Goal: Transaction & Acquisition: Obtain resource

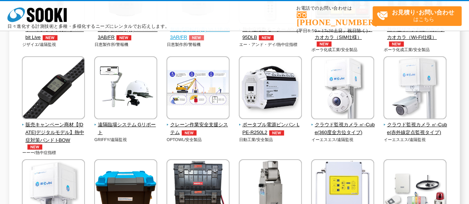
scroll to position [164, 0]
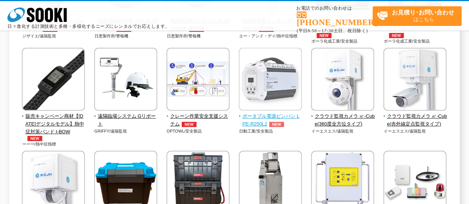
click at [266, 120] on span "ポータブル電源ピンバン LPE-R250L2" at bounding box center [270, 121] width 63 height 16
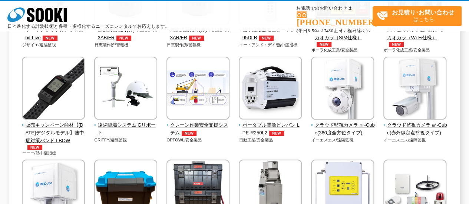
scroll to position [156, 0]
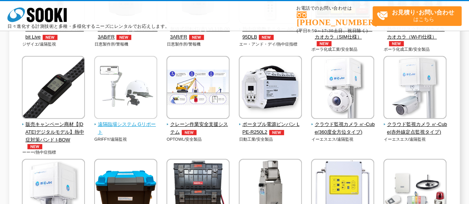
click at [111, 93] on img at bounding box center [125, 88] width 63 height 65
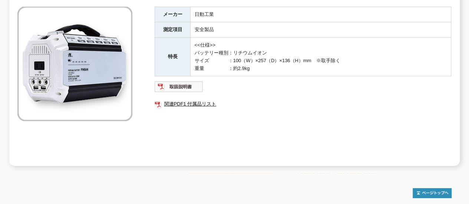
scroll to position [128, 0]
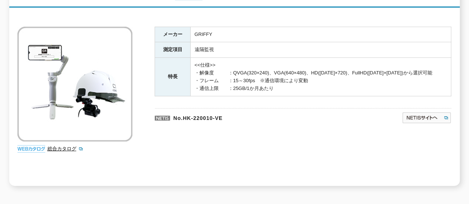
scroll to position [109, 0]
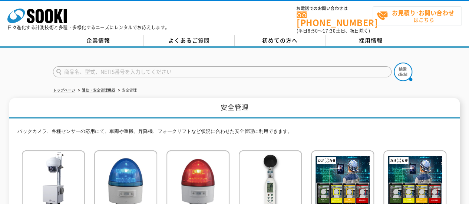
click at [397, 22] on span "お見積り･お問い合わせ はこちら" at bounding box center [419, 16] width 85 height 19
